Goal: Task Accomplishment & Management: Manage account settings

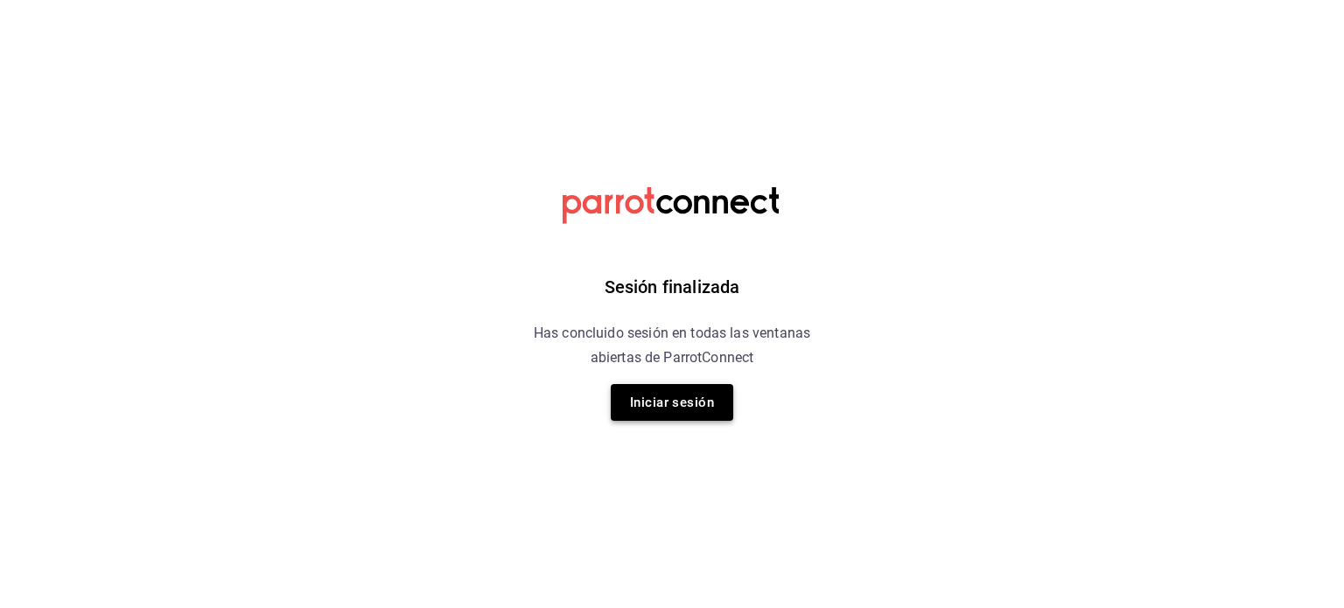
click at [699, 394] on button "Iniciar sesión" at bounding box center [672, 402] width 123 height 37
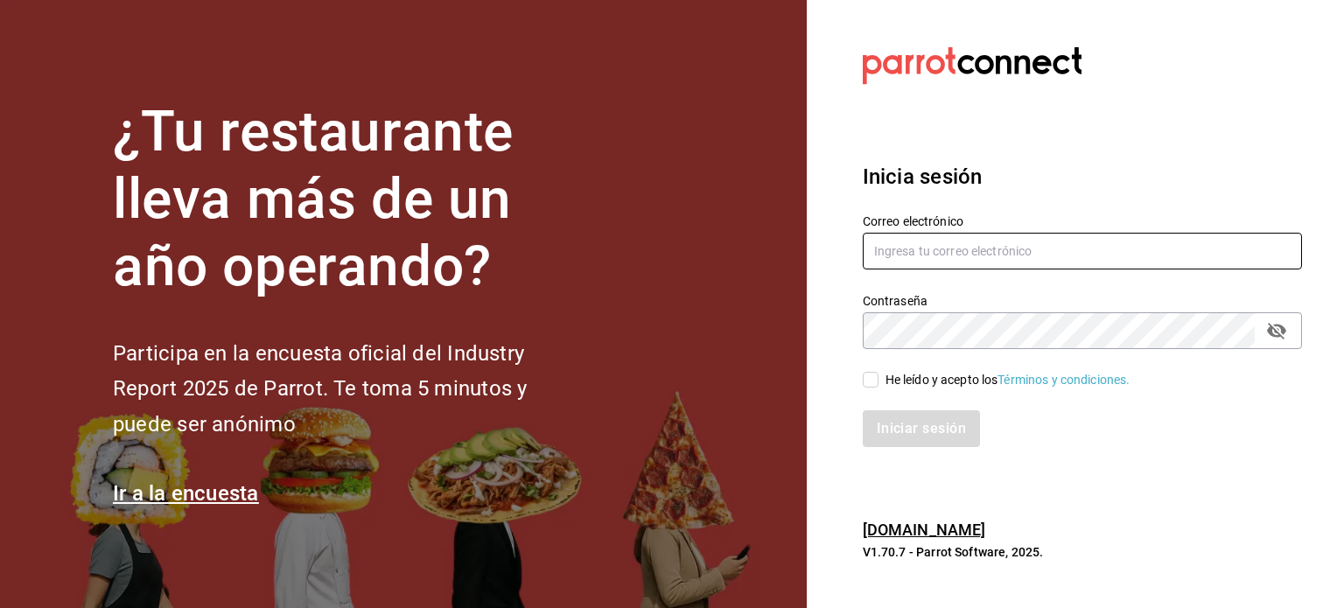
click at [940, 251] on input "text" at bounding box center [1082, 251] width 439 height 37
type input "[EMAIL_ADDRESS][DOMAIN_NAME]"
click at [899, 375] on div "He leído y acepto los Términos y condiciones." at bounding box center [1008, 380] width 245 height 18
click at [879, 375] on input "He leído y acepto los Términos y condiciones." at bounding box center [871, 380] width 16 height 16
checkbox input "true"
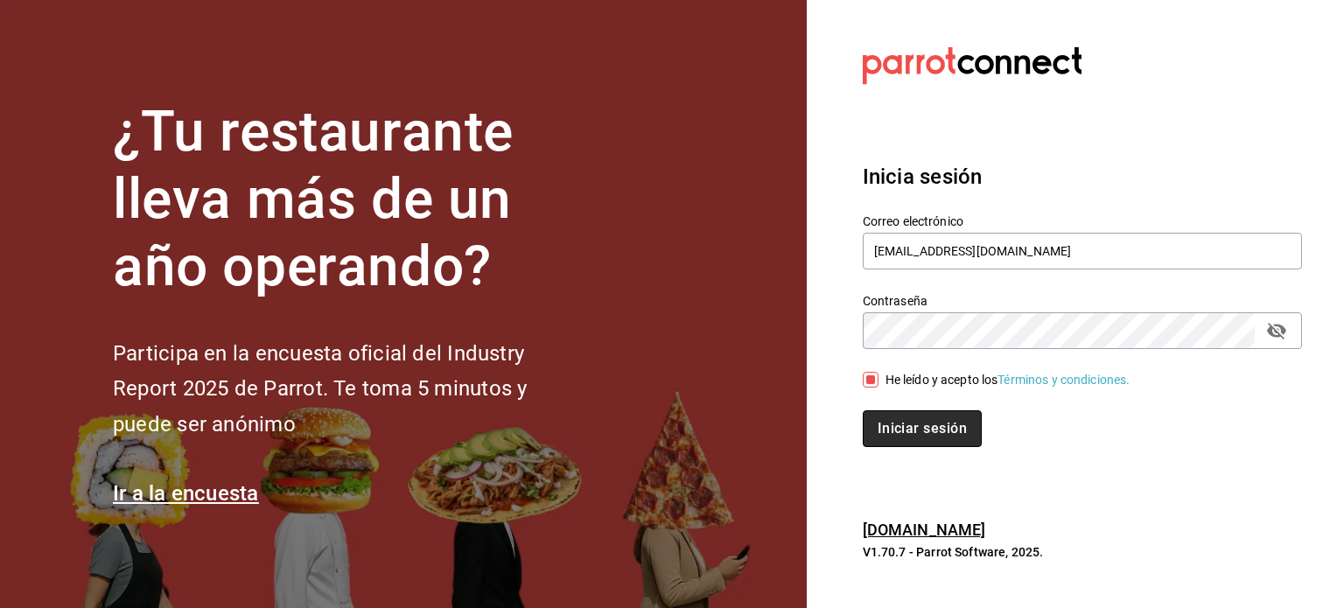
click at [920, 420] on button "Iniciar sesión" at bounding box center [922, 428] width 119 height 37
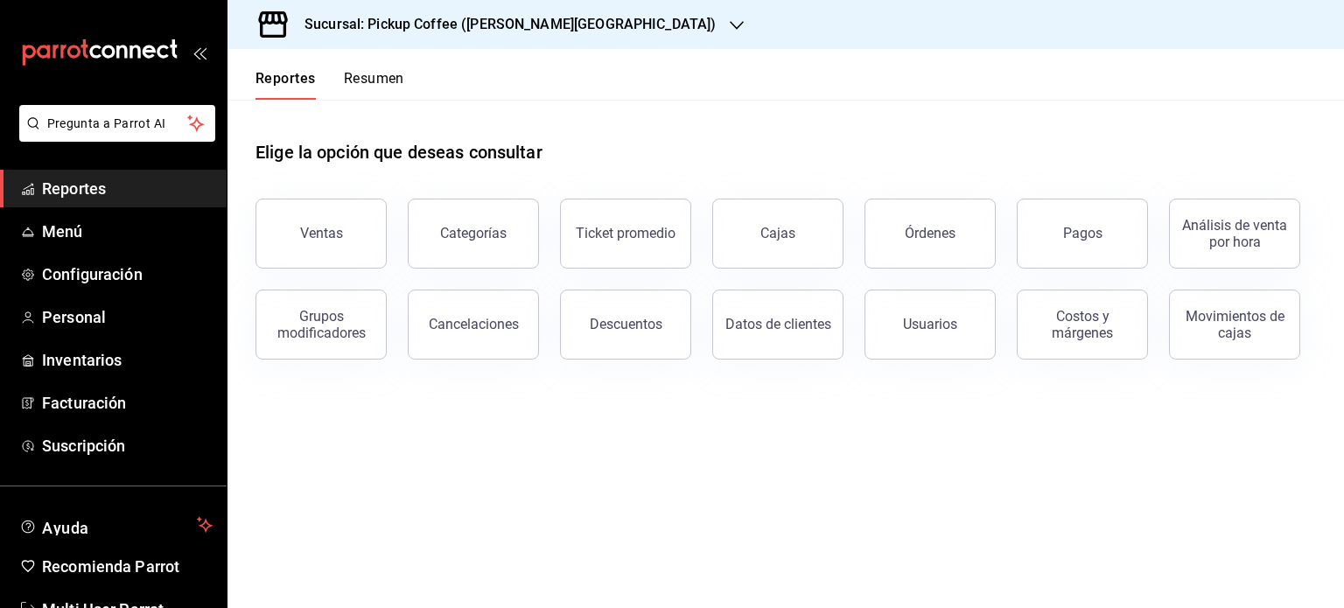
click at [585, 21] on div "Sucursal: Pickup Coffee ([PERSON_NAME][GEOGRAPHIC_DATA])" at bounding box center [496, 24] width 509 height 49
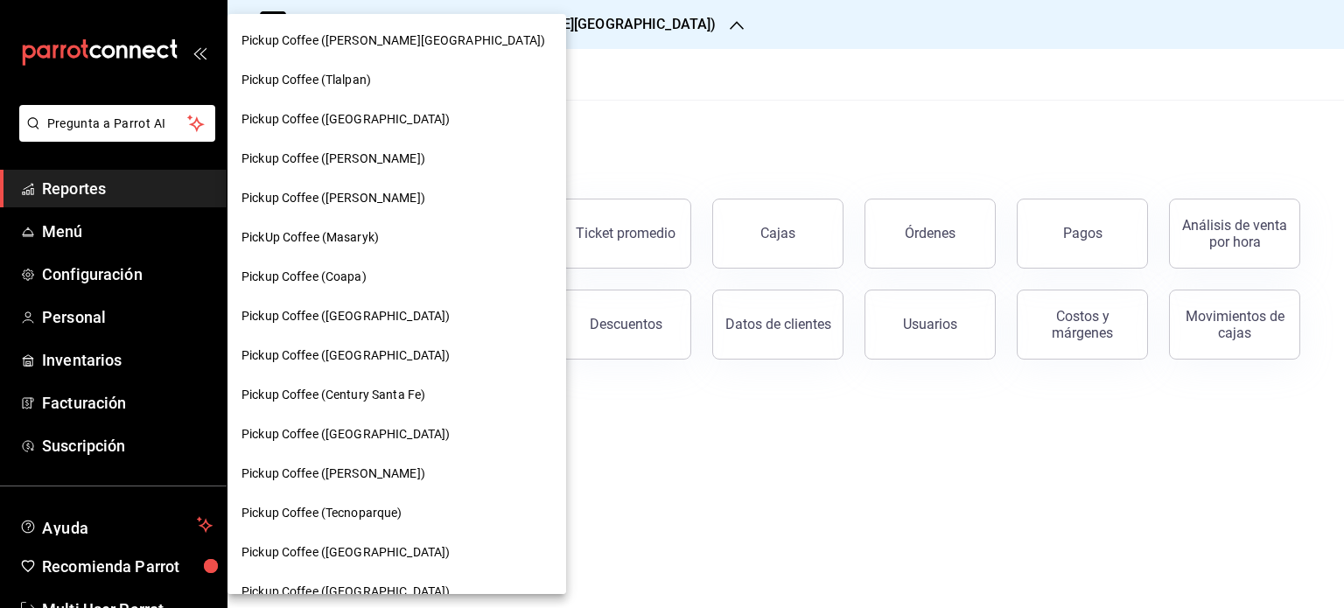
click at [576, 74] on div at bounding box center [672, 304] width 1344 height 608
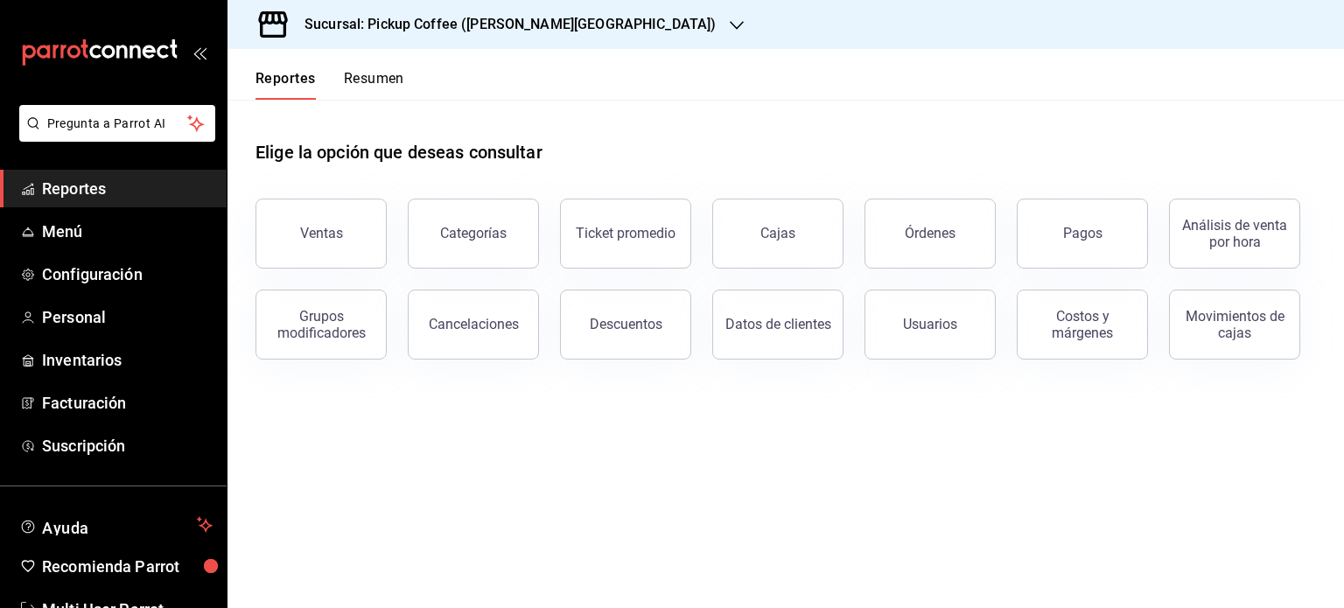
click at [402, 74] on button "Resumen" at bounding box center [374, 85] width 60 height 30
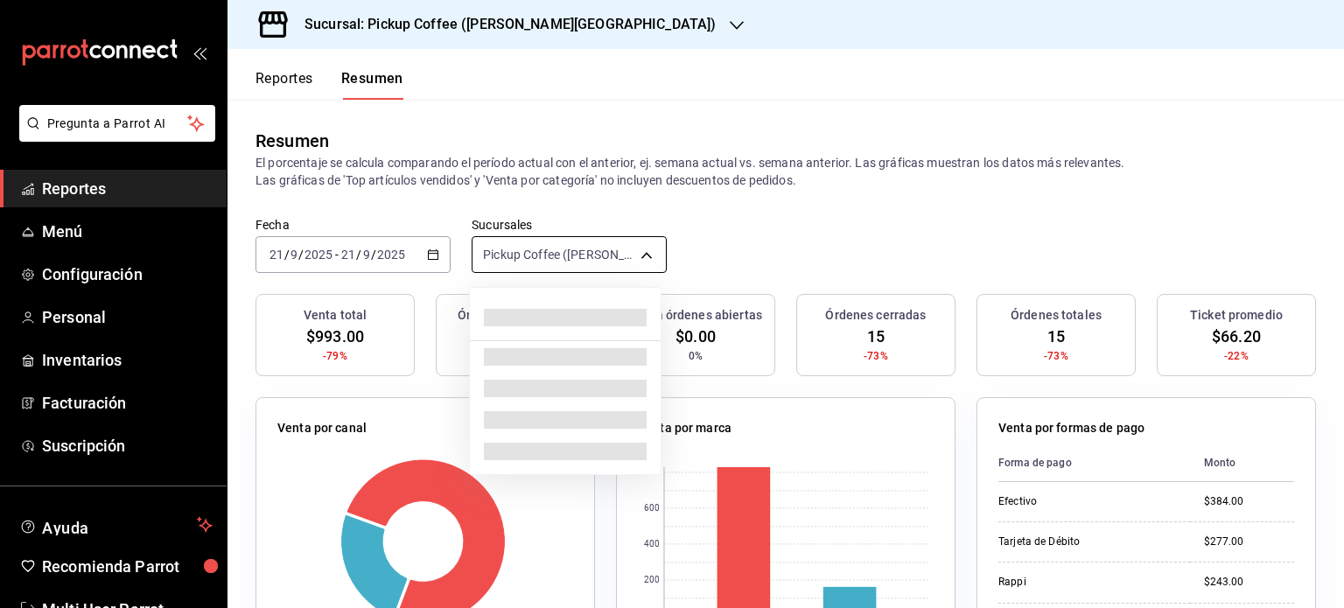
click at [645, 261] on body "Pregunta a Parrot AI Reportes Menú Configuración Personal Inventarios Facturaci…" at bounding box center [672, 304] width 1344 height 608
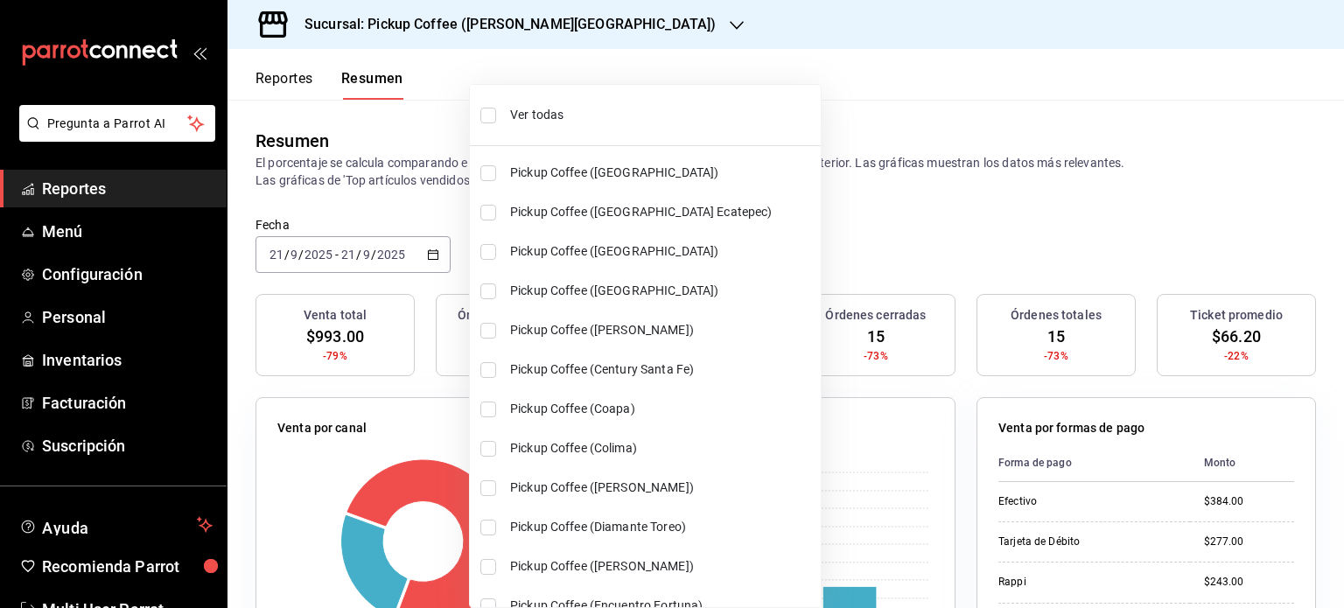
click at [540, 116] on span "Ver todas" at bounding box center [662, 115] width 304 height 18
type input "[object Object],[object Object],[object Object],[object Object],[object Object]…"
checkbox input "true"
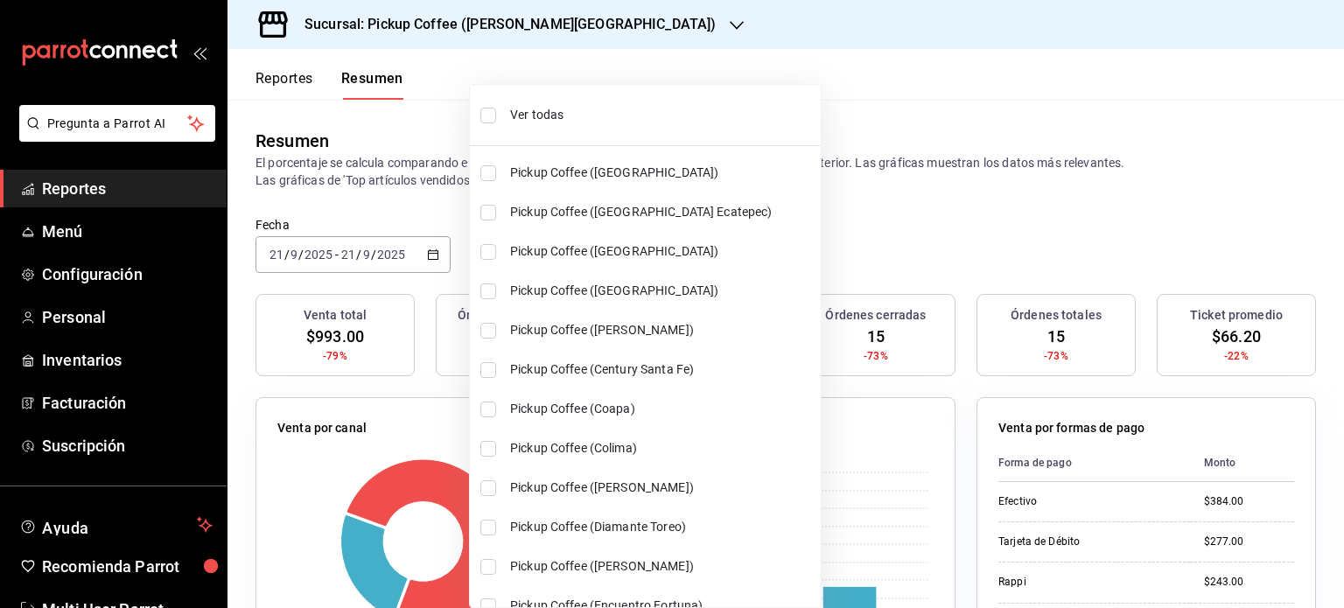
checkbox input "true"
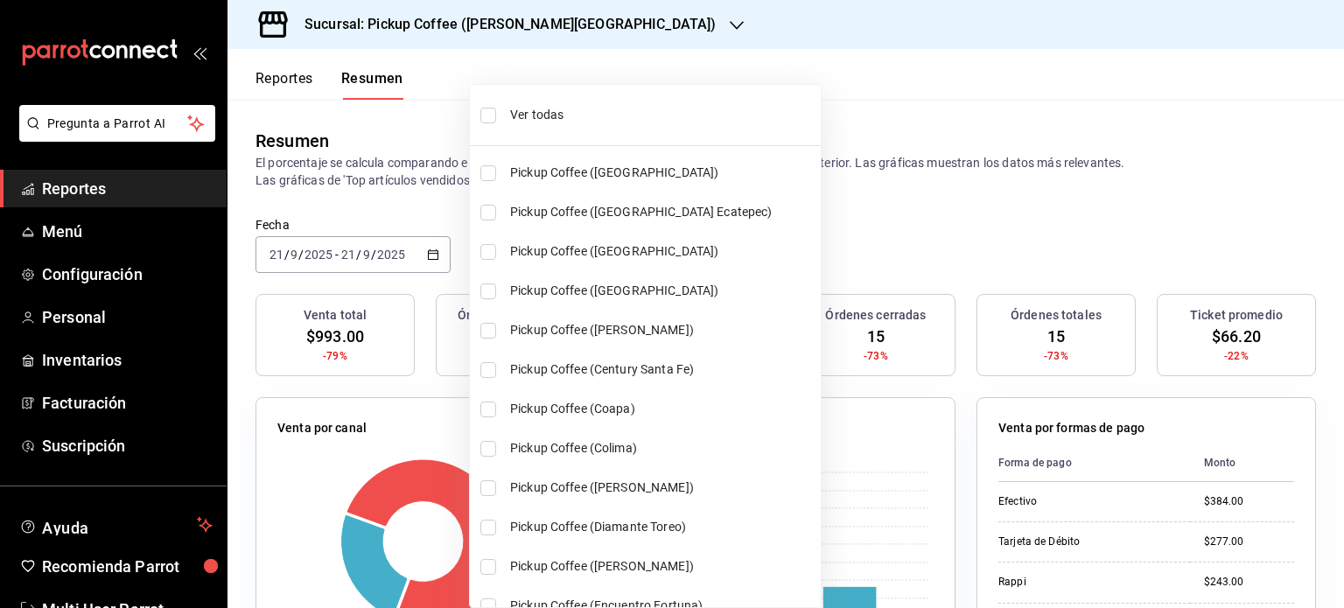
checkbox input "true"
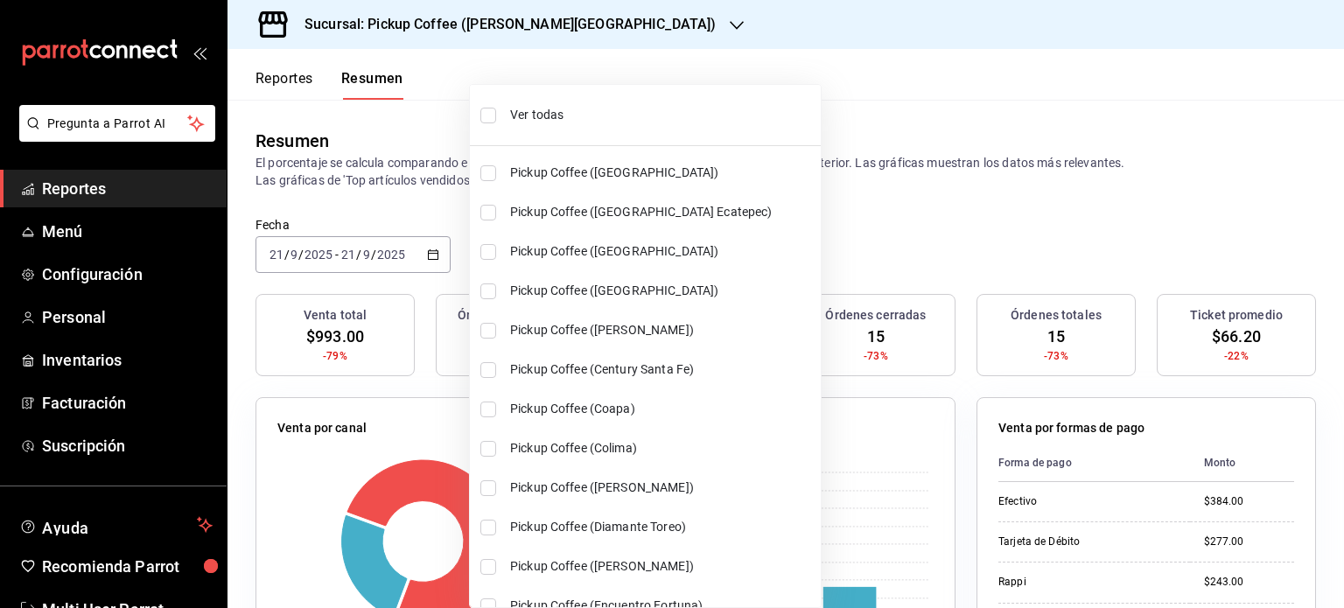
checkbox input "true"
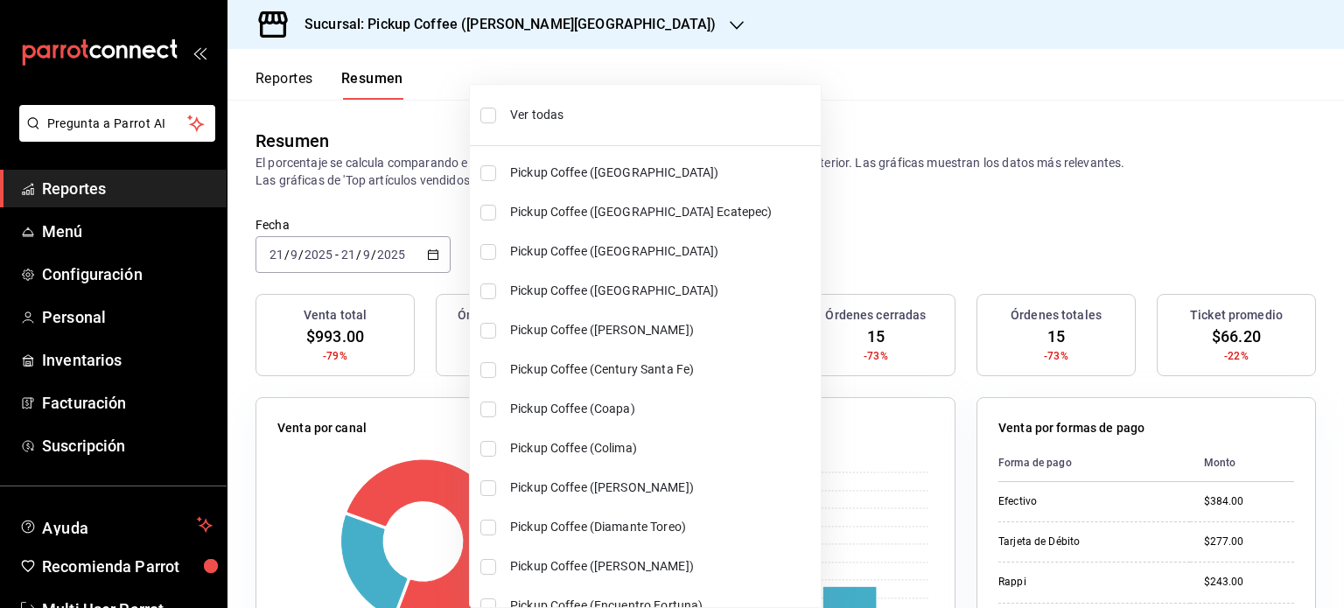
checkbox input "true"
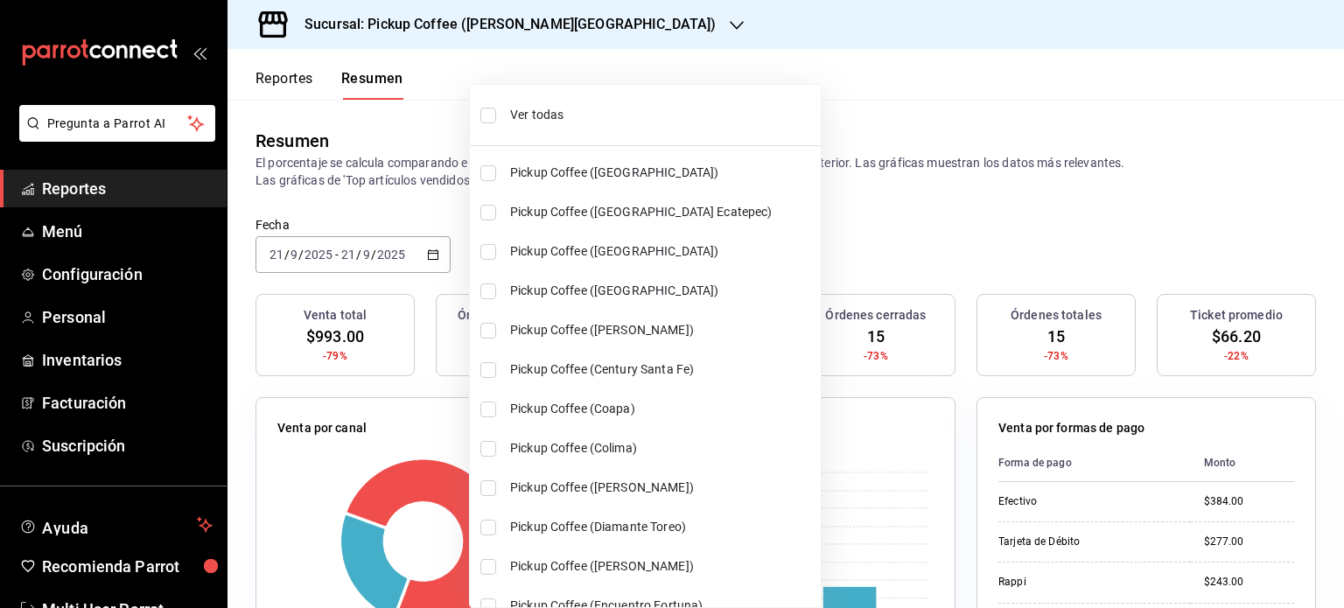
checkbox input "true"
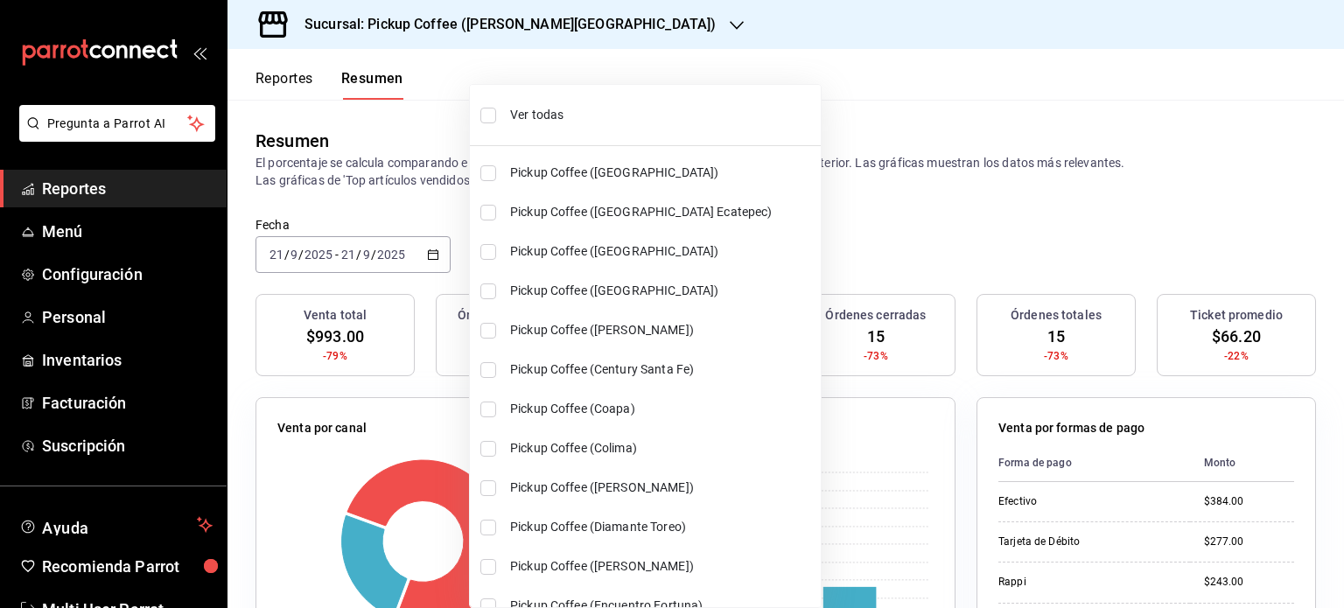
checkbox input "true"
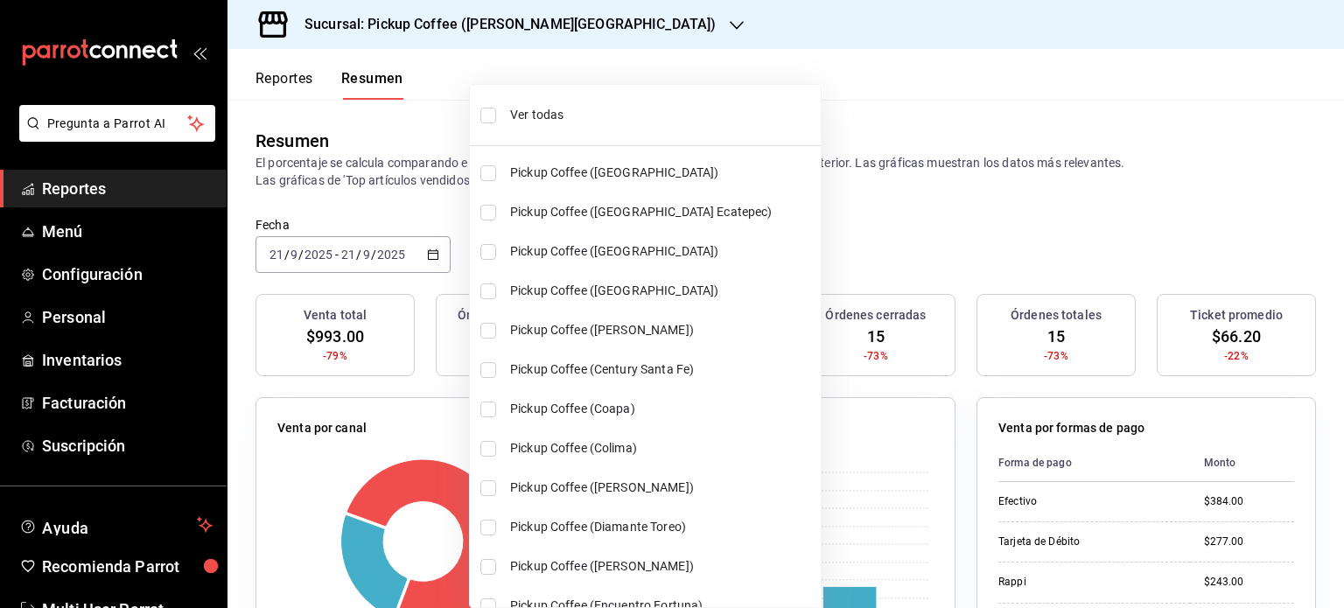
checkbox input "true"
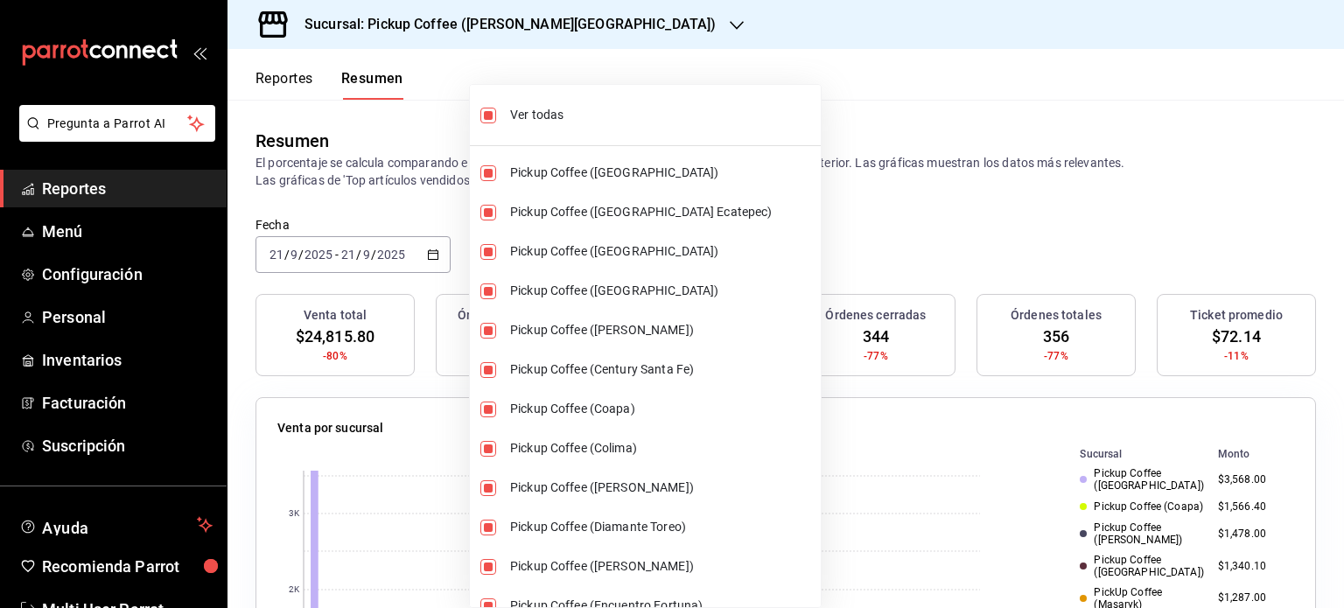
click at [1080, 123] on div at bounding box center [672, 304] width 1344 height 608
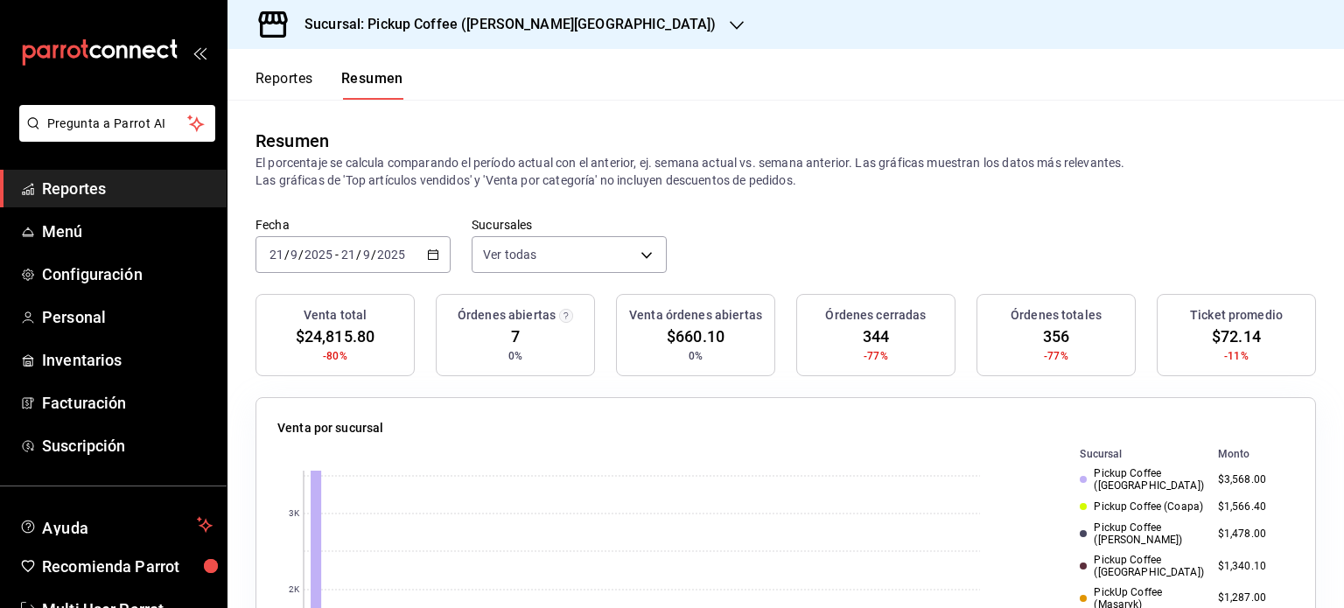
drag, startPoint x: 1338, startPoint y: 142, endPoint x: 1308, endPoint y: 81, distance: 68.1
click at [1308, 81] on header "Reportes Resumen" at bounding box center [786, 74] width 1117 height 51
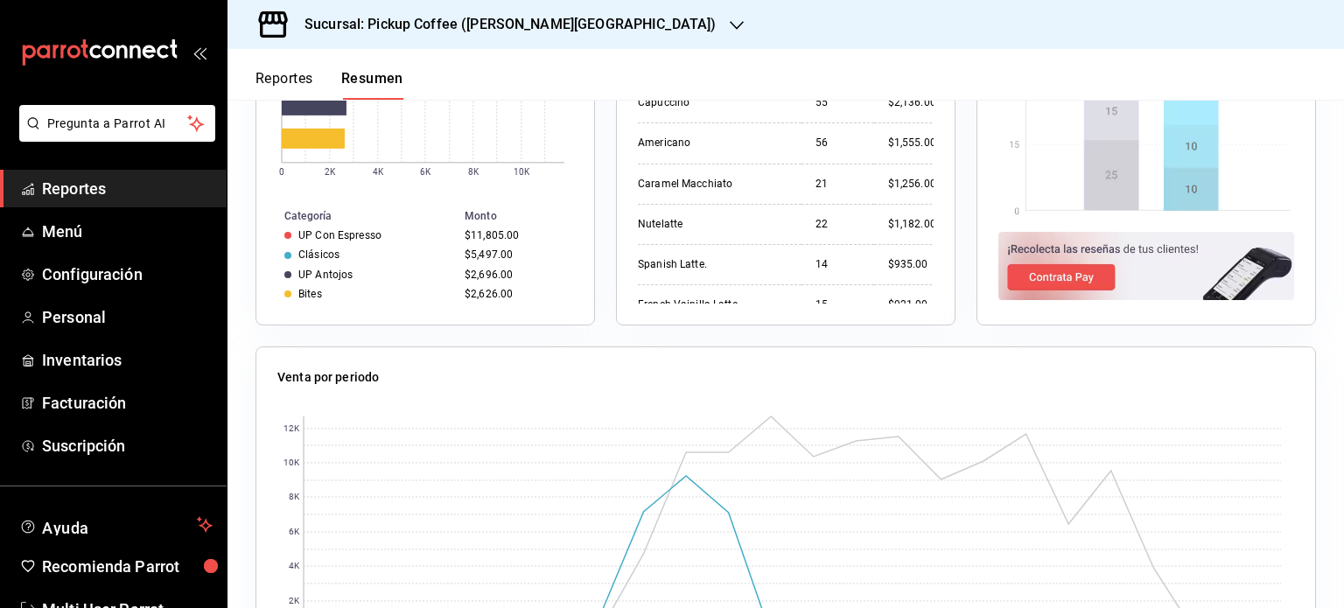
scroll to position [1350, 0]
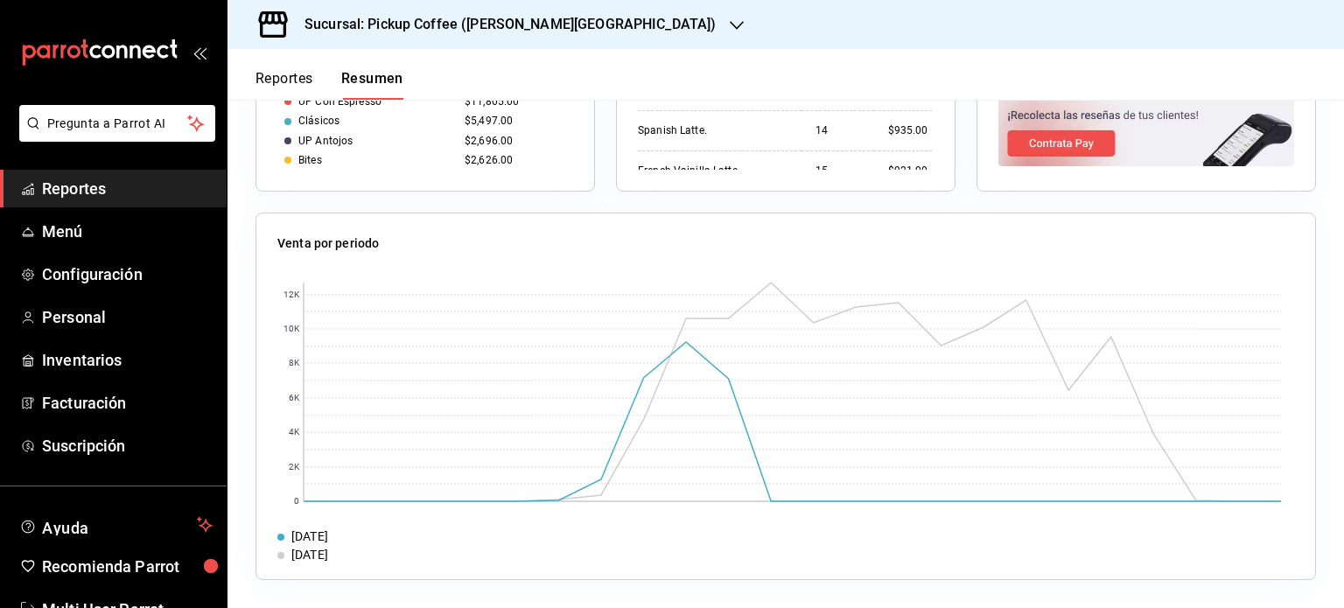
click at [553, 30] on h3 "Sucursal: Pickup Coffee ([PERSON_NAME][GEOGRAPHIC_DATA])" at bounding box center [503, 24] width 425 height 21
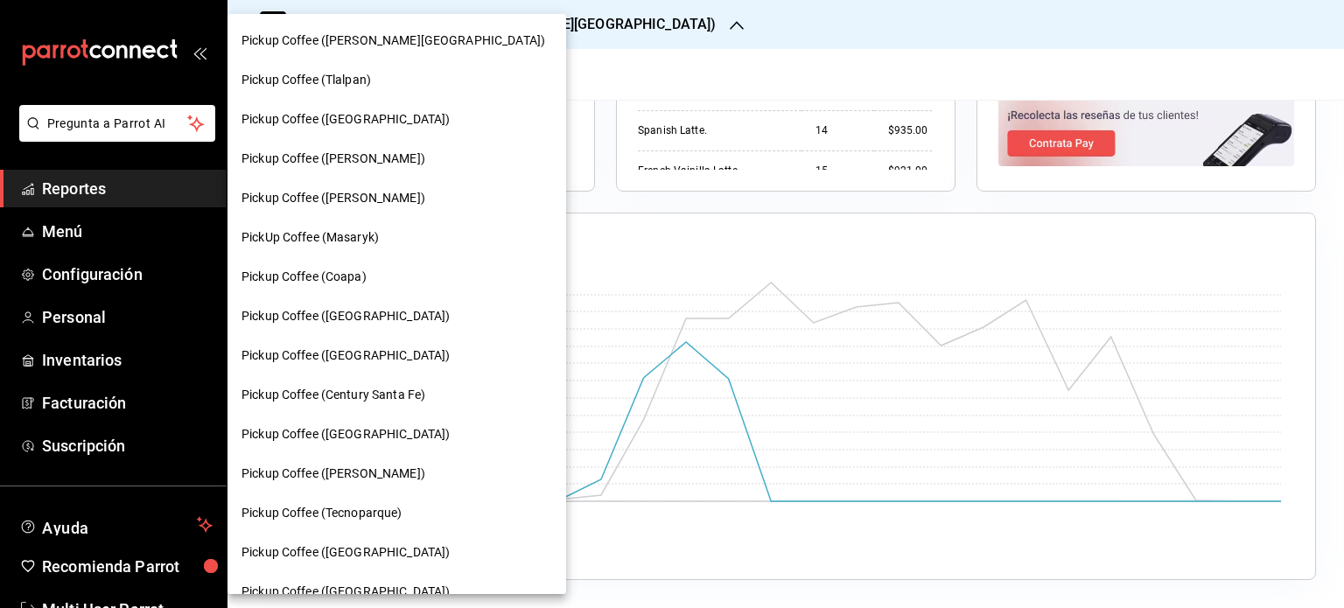
click at [553, 30] on div at bounding box center [672, 304] width 1344 height 608
